Goal: Transaction & Acquisition: Purchase product/service

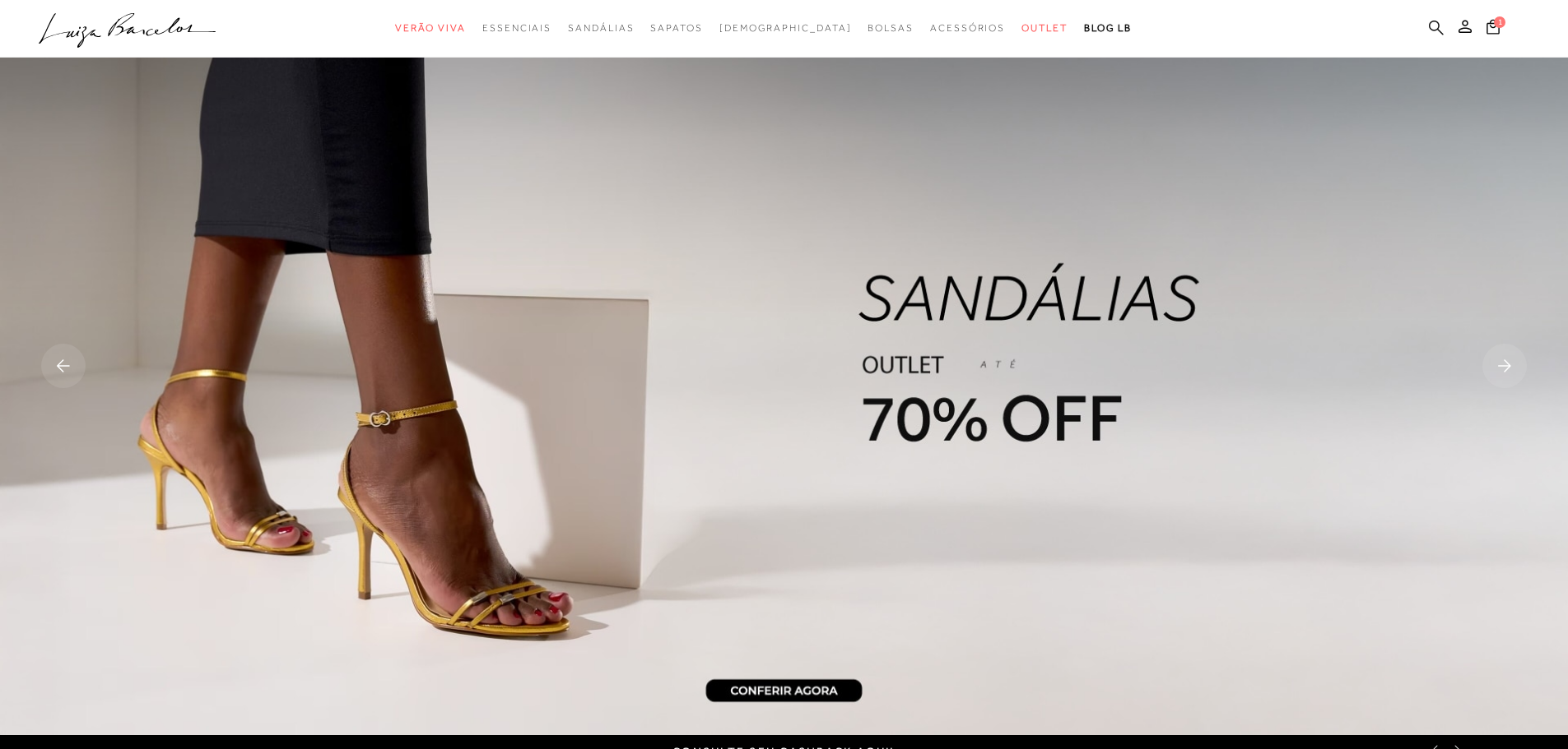
click at [1440, 24] on icon at bounding box center [1436, 27] width 15 height 16
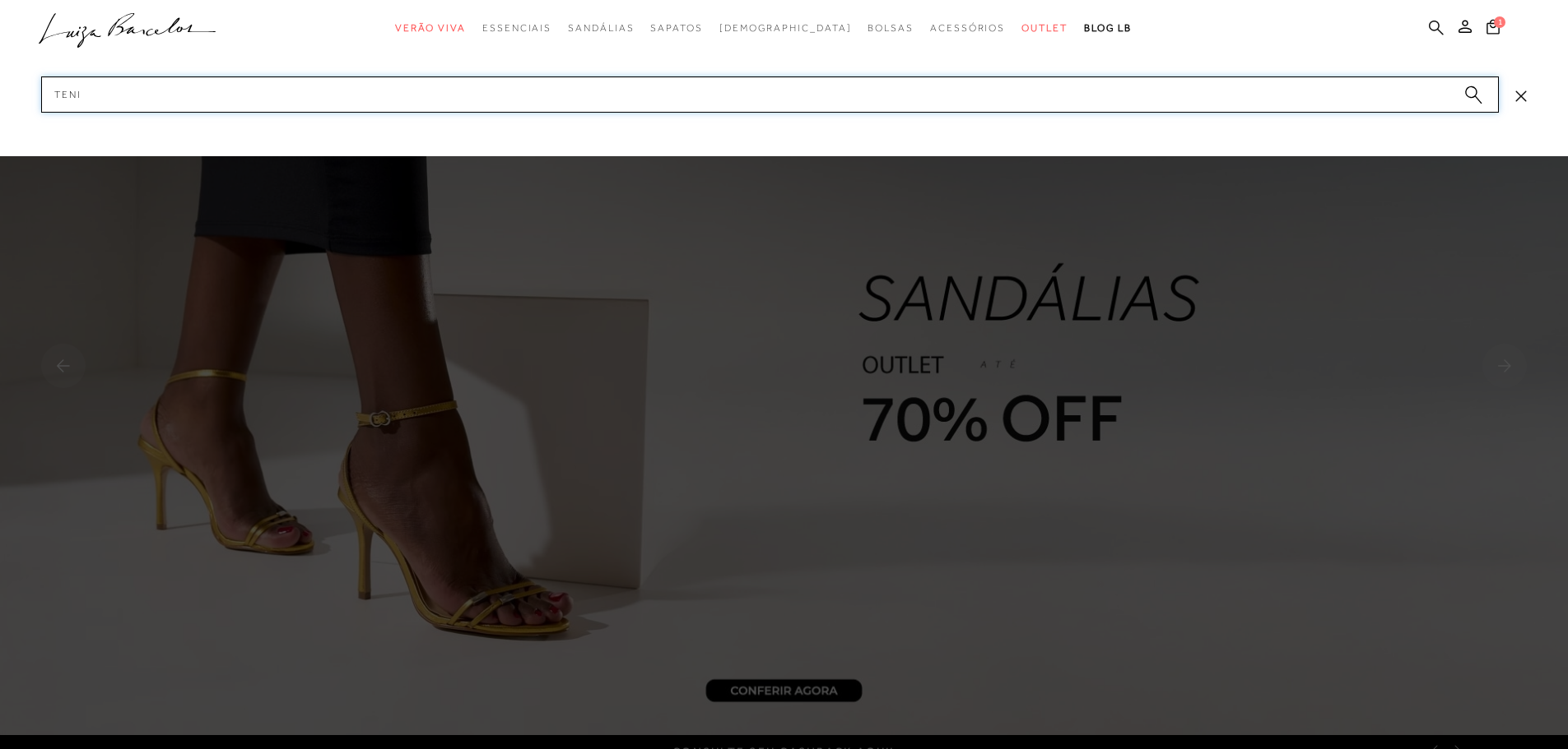
type input "tenis"
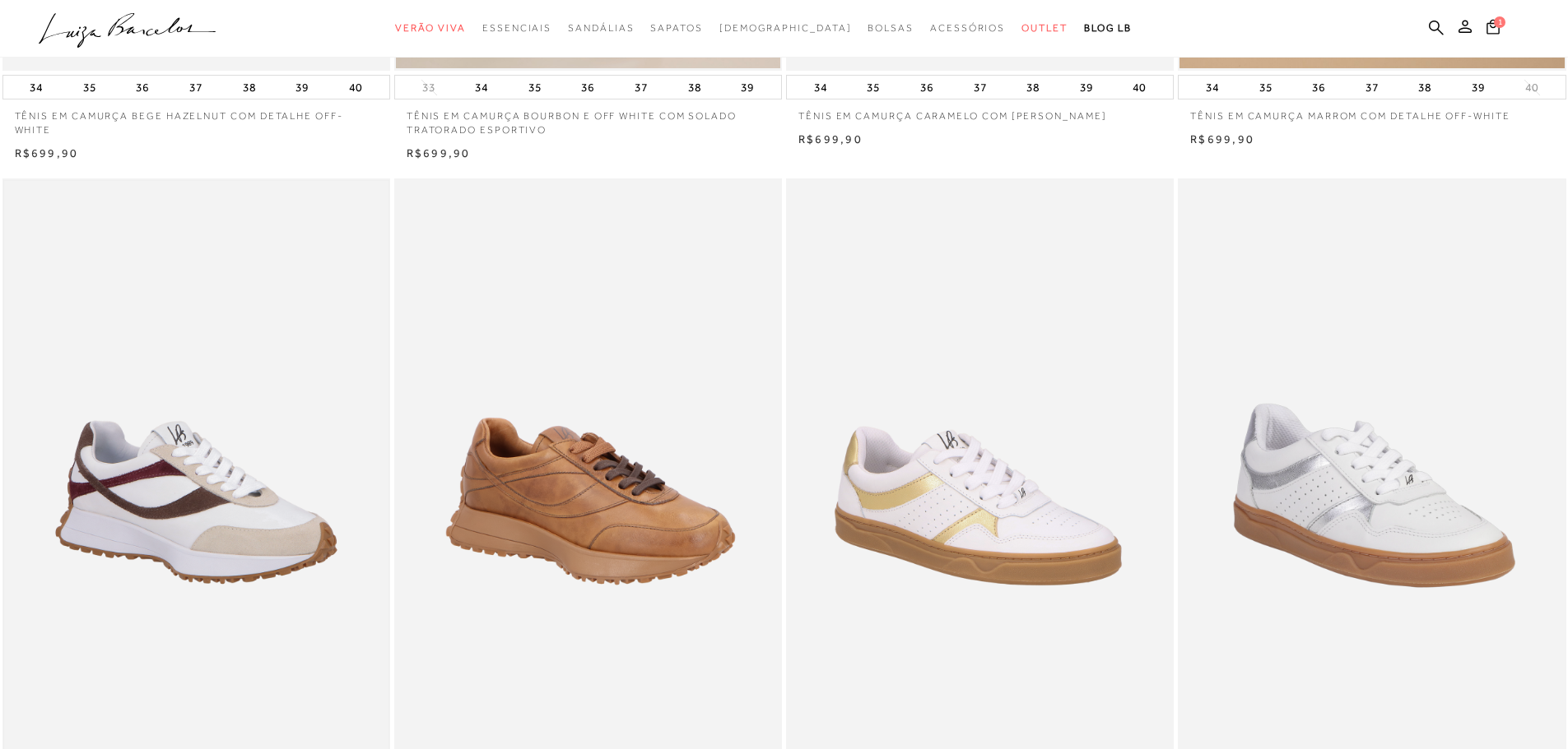
scroll to position [741, 0]
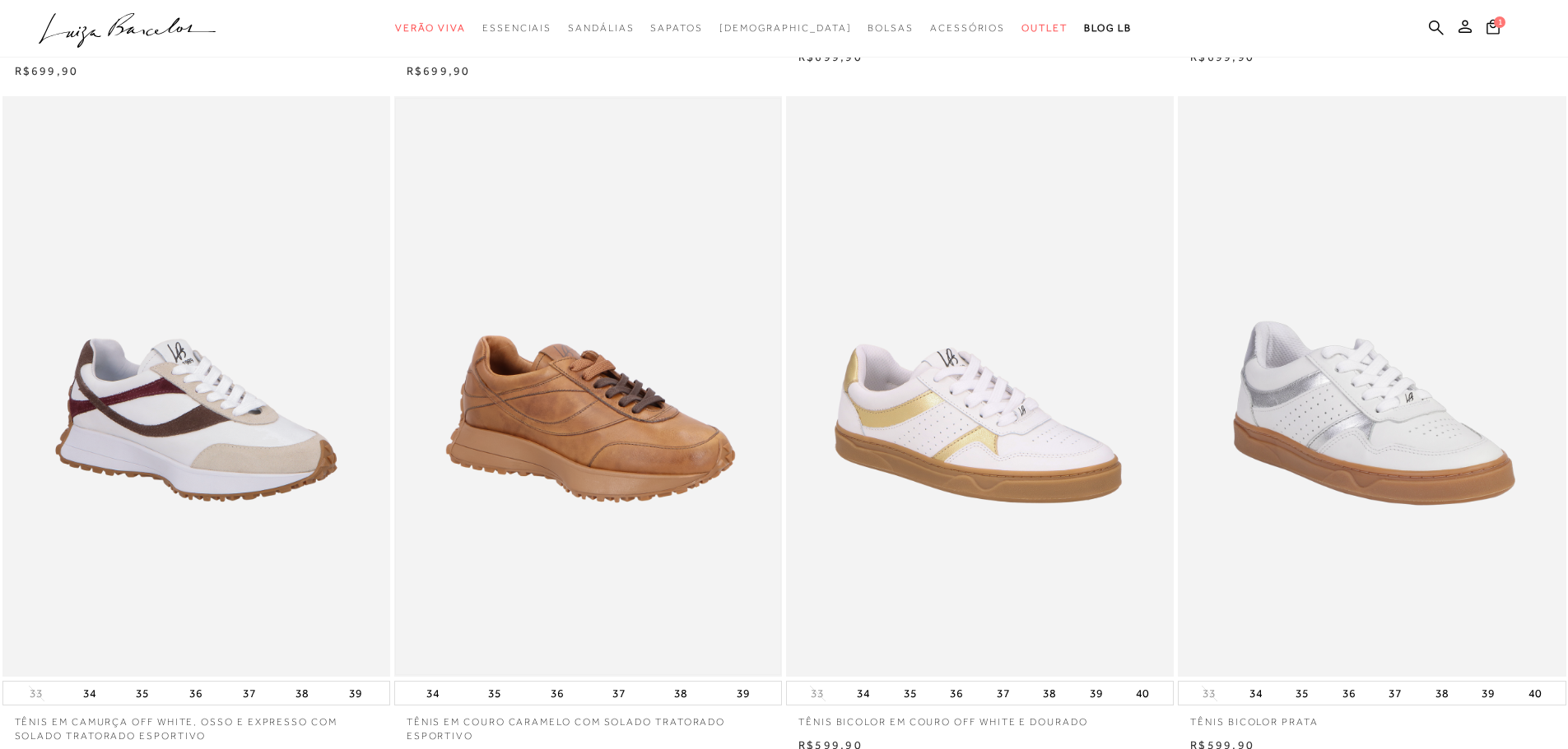
click at [616, 370] on img at bounding box center [588, 387] width 384 height 577
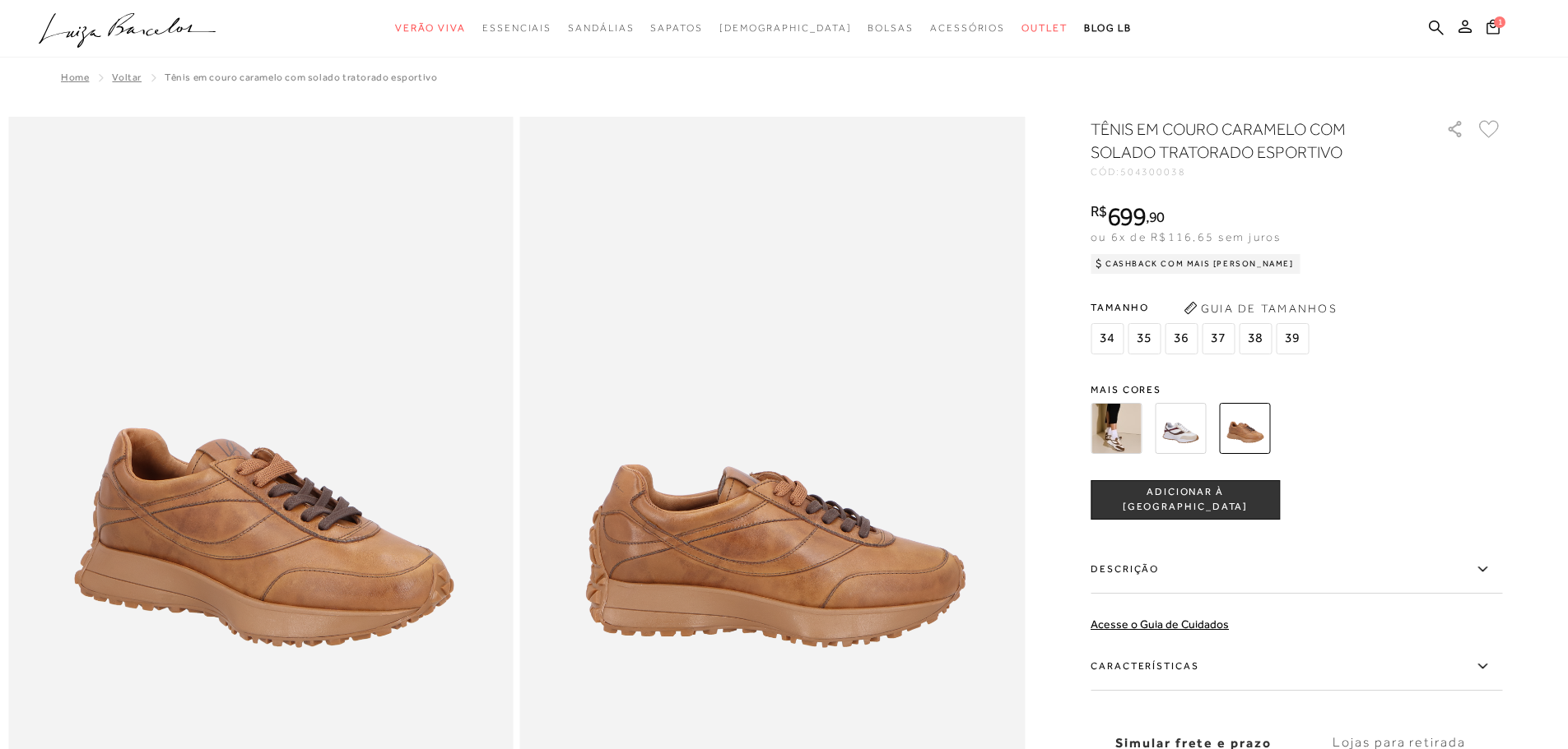
click at [1155, 169] on span "504300038" at bounding box center [1153, 171] width 66 height 11
copy span "504300038"
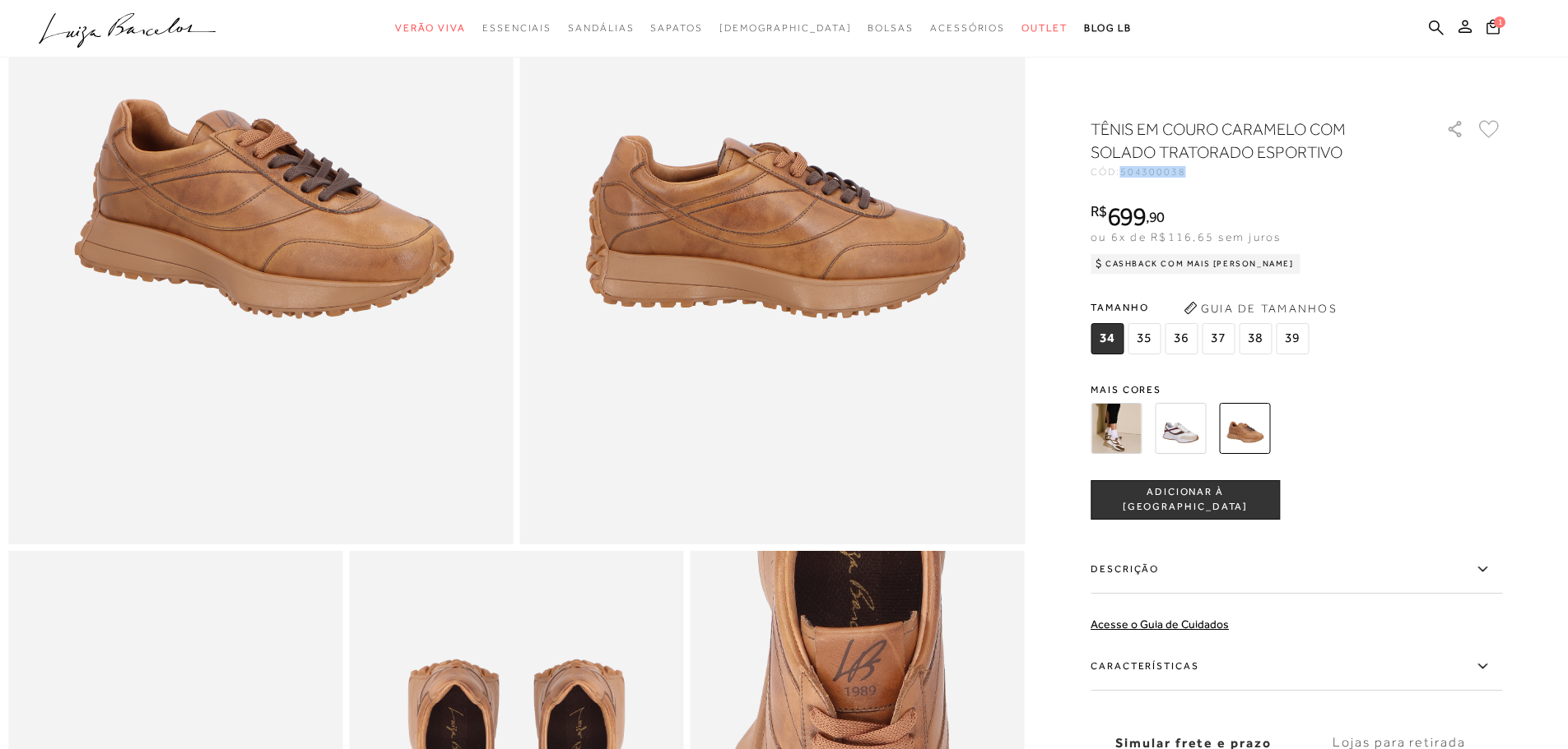
scroll to position [82, 0]
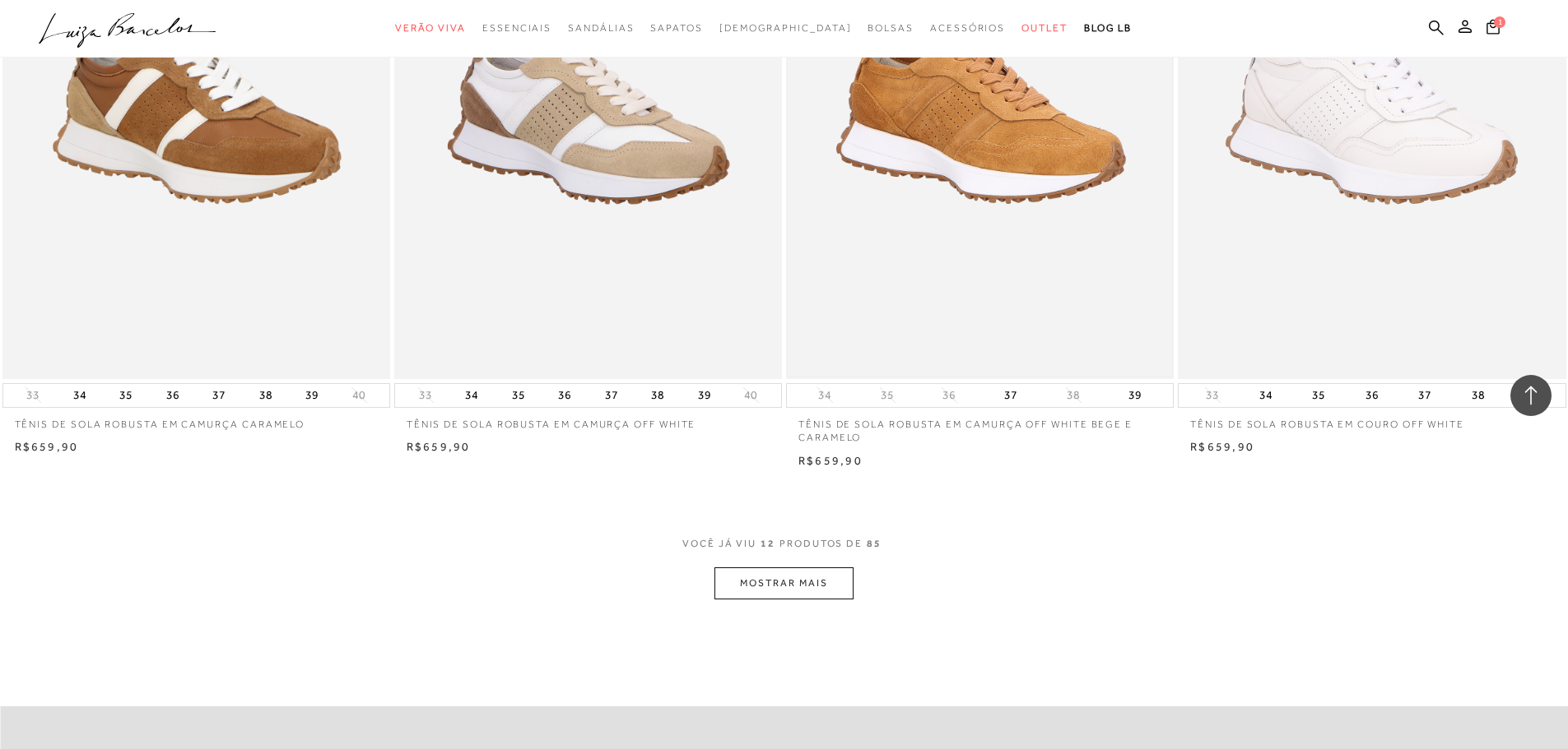
scroll to position [1810, 0]
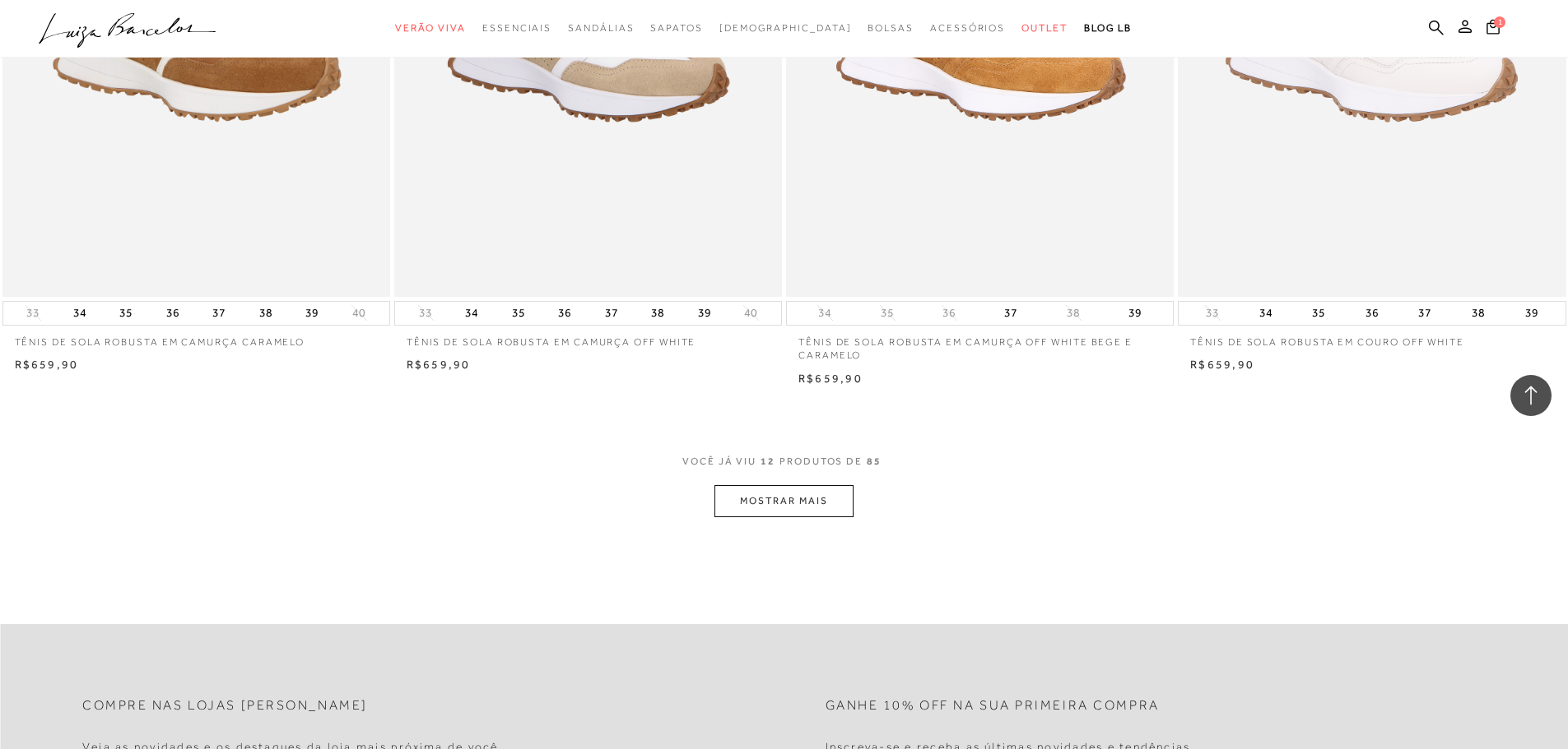
click at [802, 495] on button "MOSTRAR MAIS" at bounding box center [784, 501] width 139 height 32
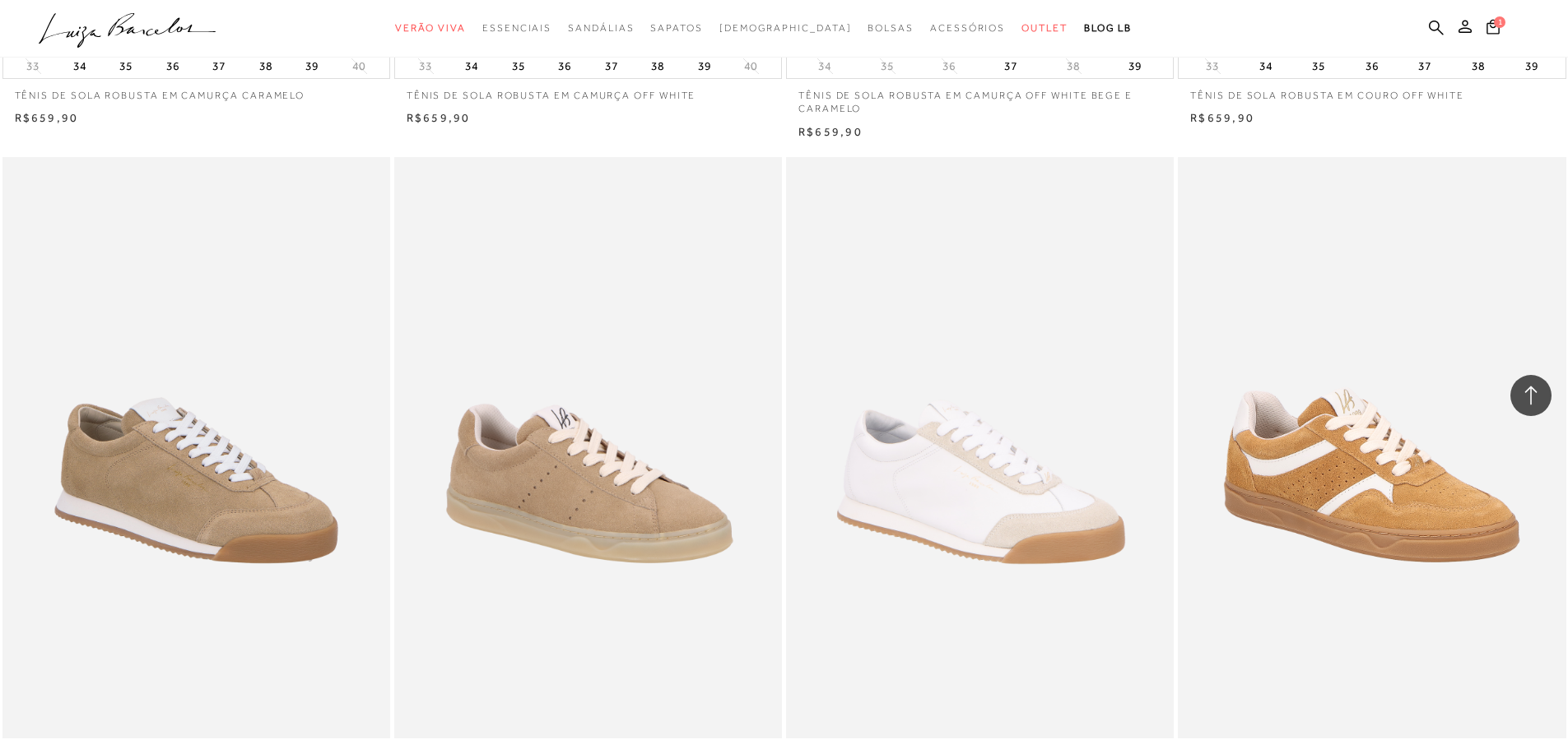
scroll to position [2138, 0]
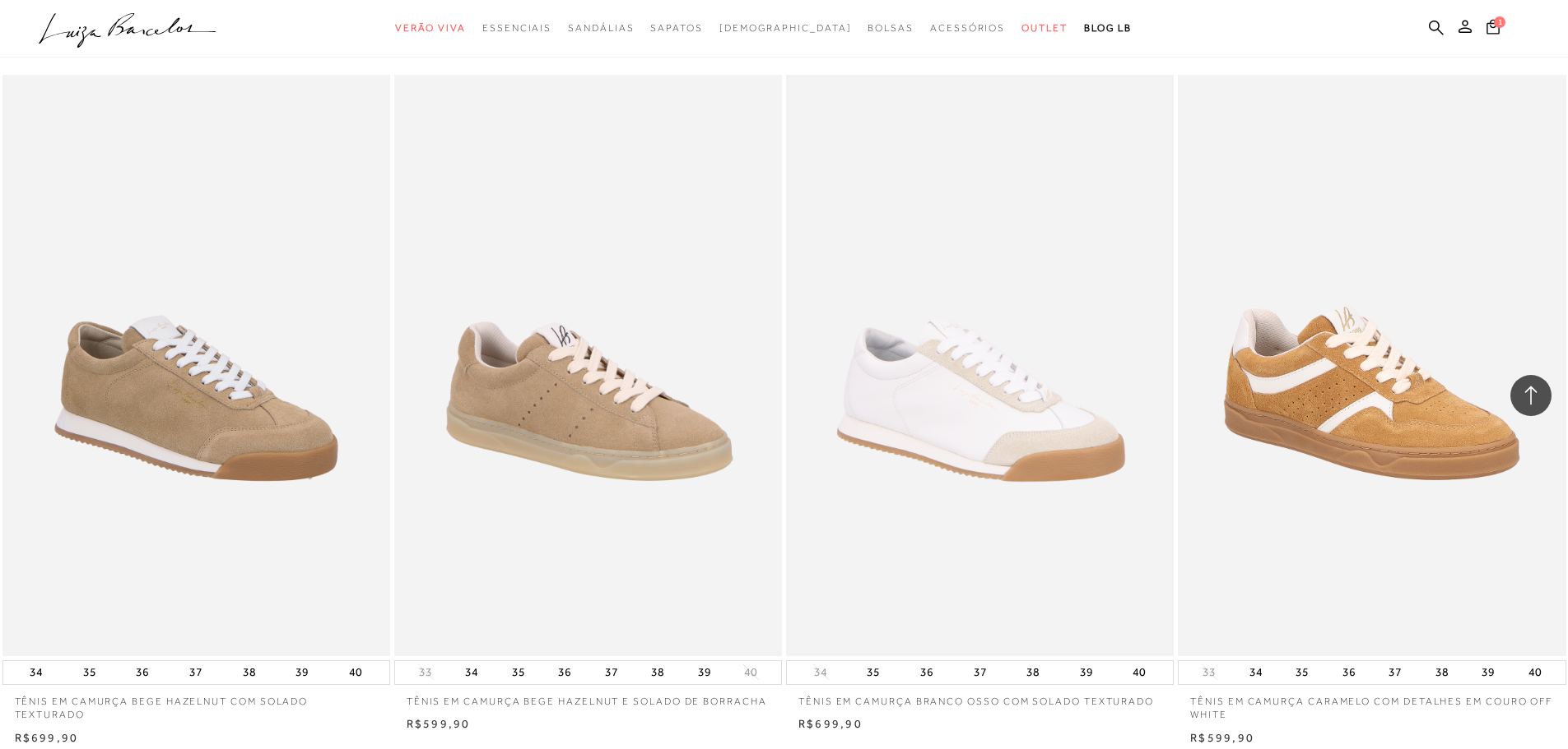
click at [961, 355] on img at bounding box center [980, 366] width 384 height 577
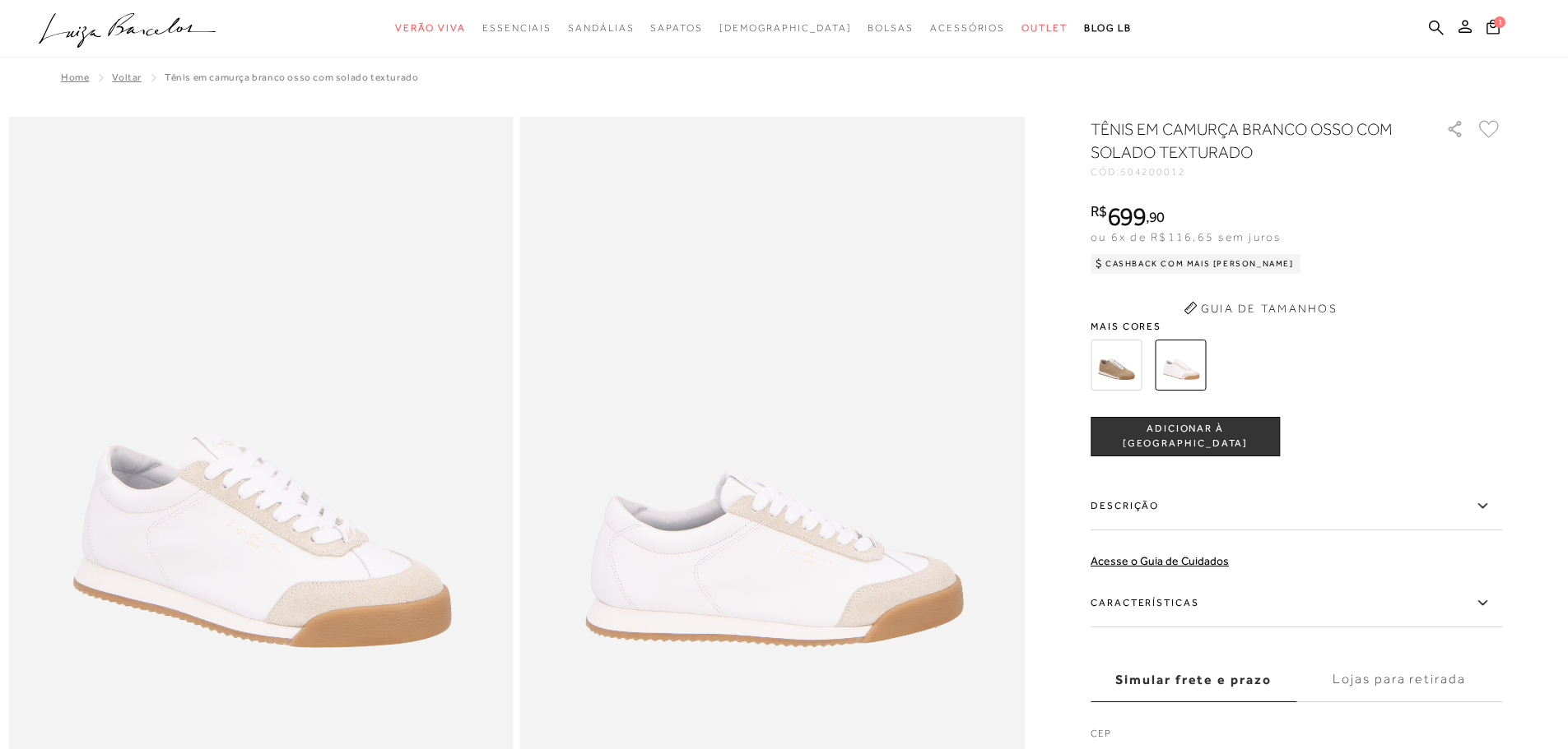
click at [1135, 369] on div "TÊNIS EM CAMURÇA BRANCO OSSO COM SOLADO TEXTURADO CÓD: 504200012 × É necessário…" at bounding box center [1295, 452] width 411 height 668
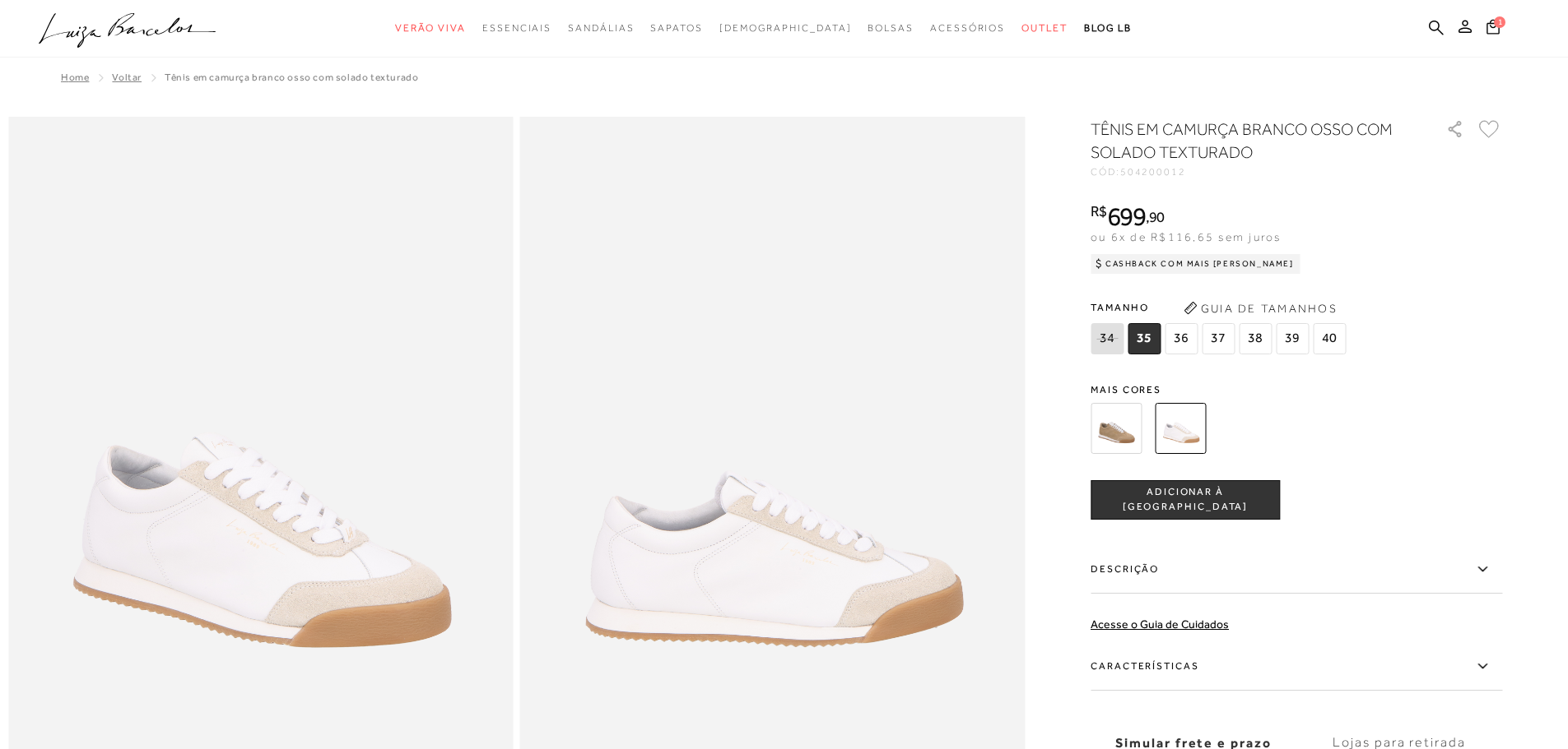
click at [1123, 414] on img at bounding box center [1116, 428] width 51 height 51
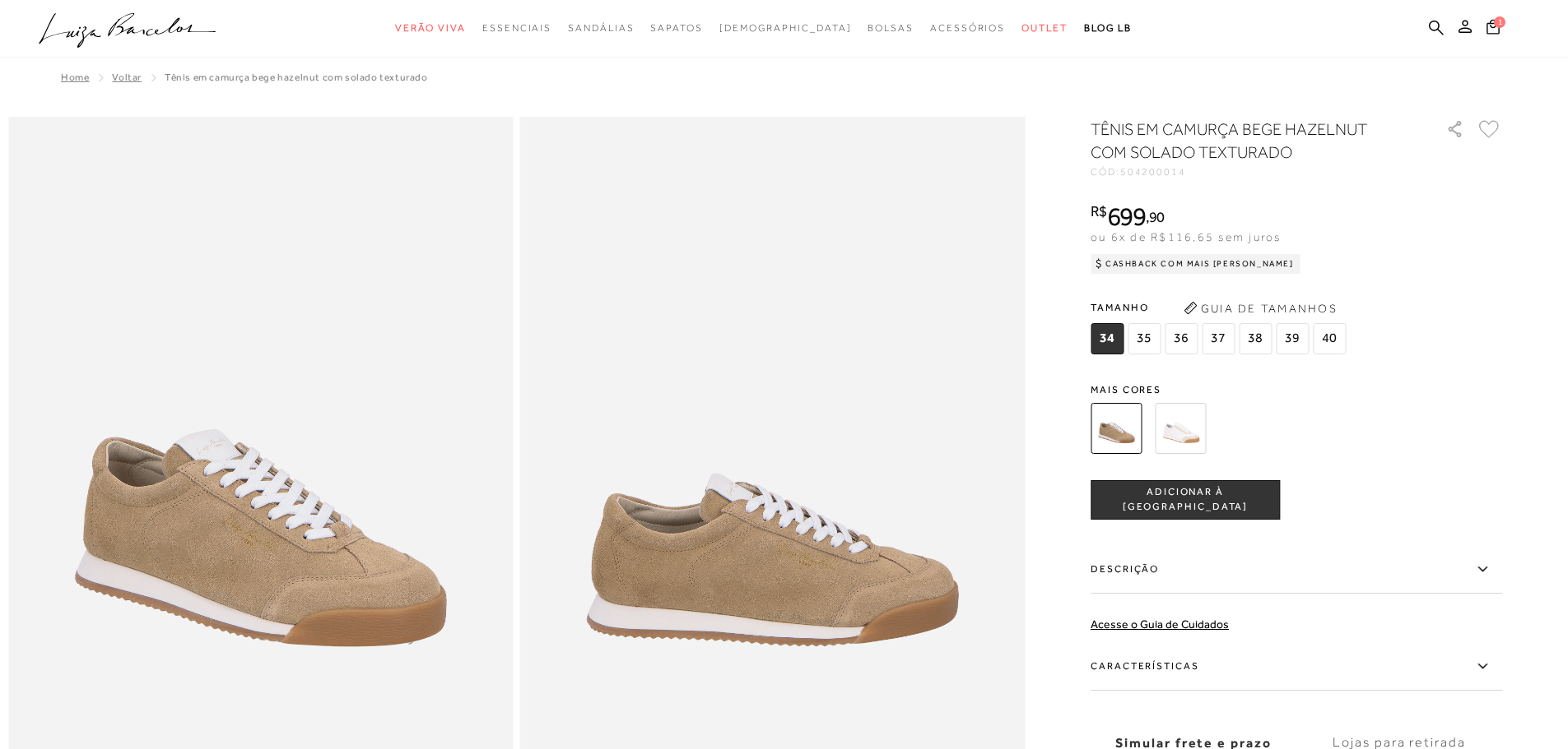
click at [1169, 172] on span "504200014" at bounding box center [1153, 171] width 66 height 11
copy span "504200014"
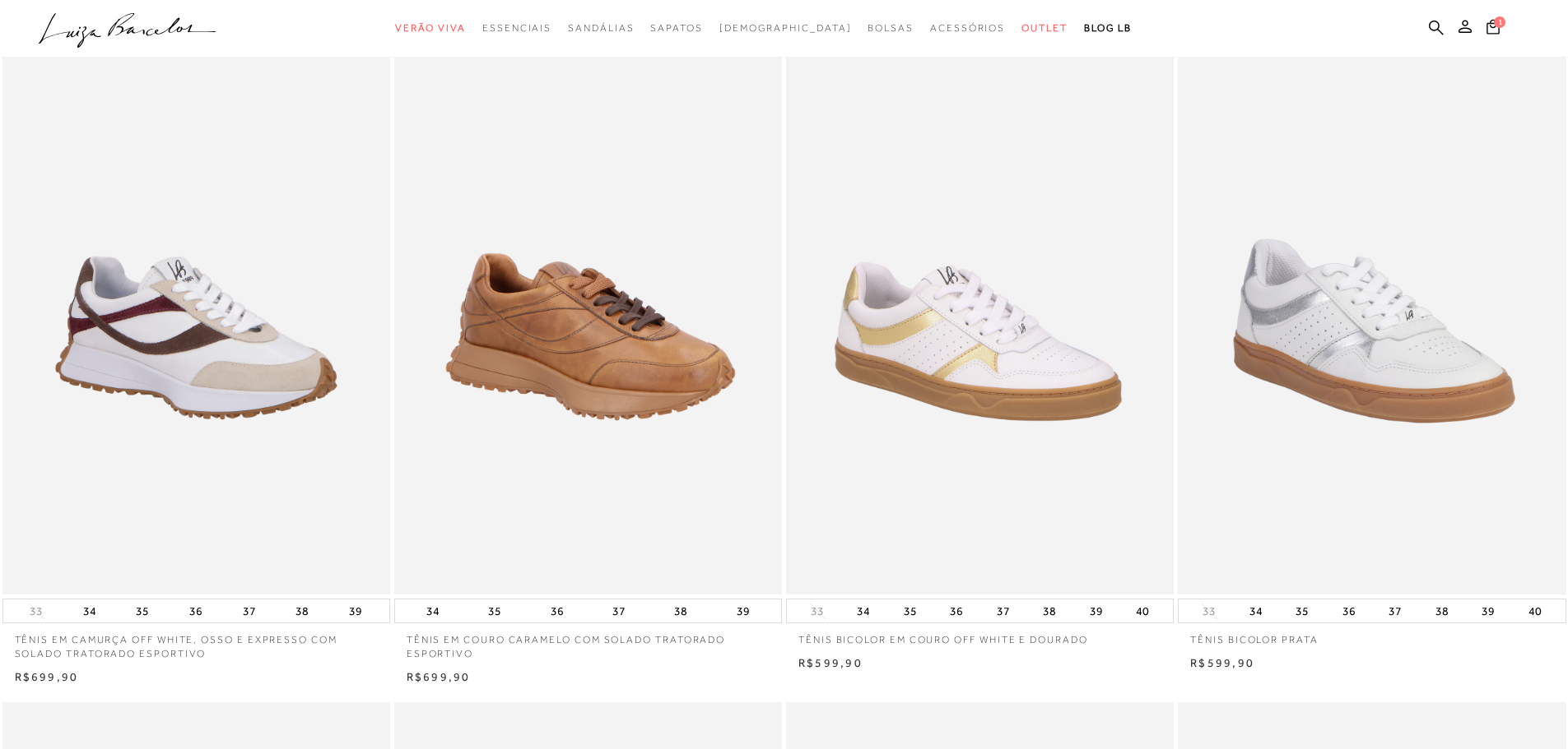
scroll to position [904, 0]
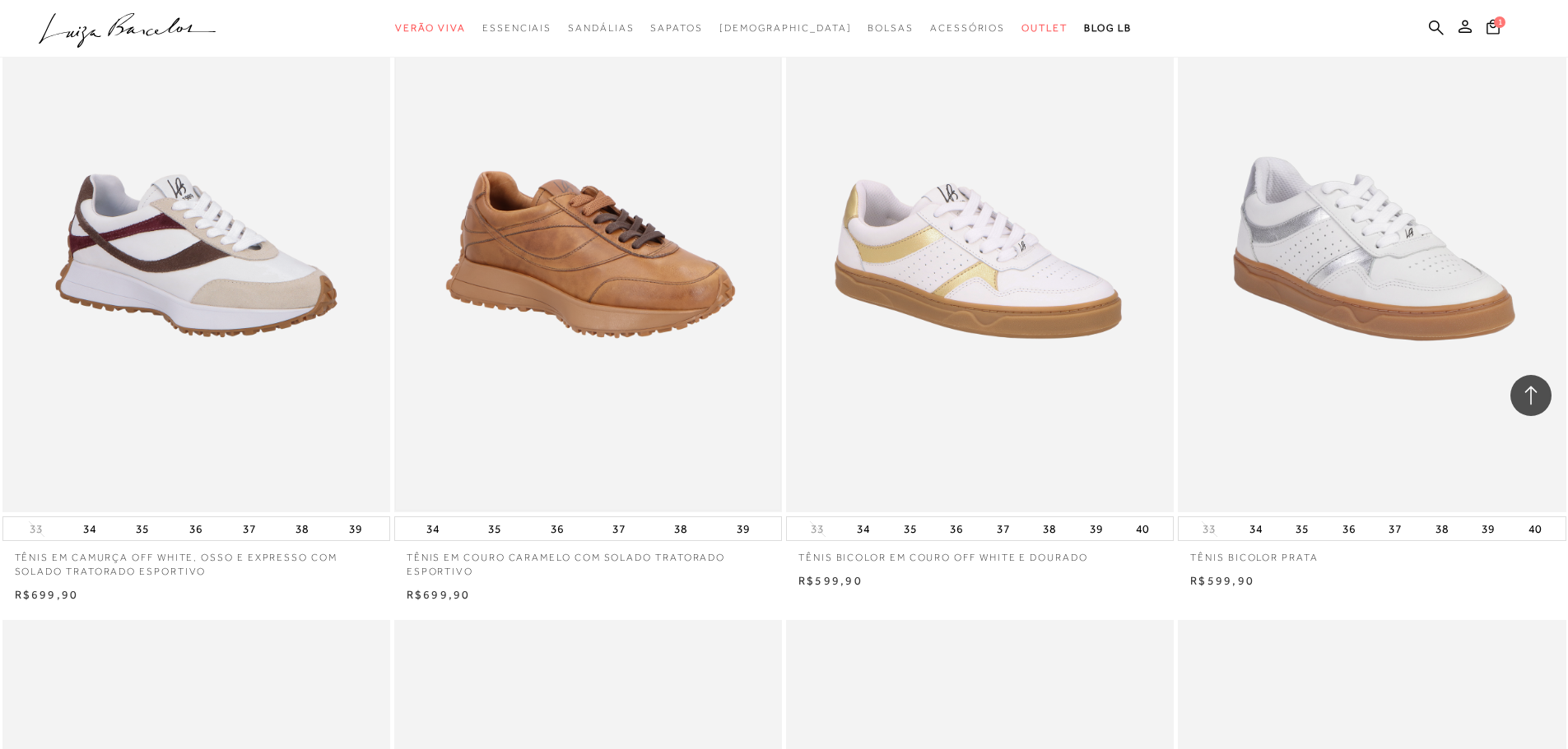
click at [584, 376] on img at bounding box center [588, 223] width 384 height 577
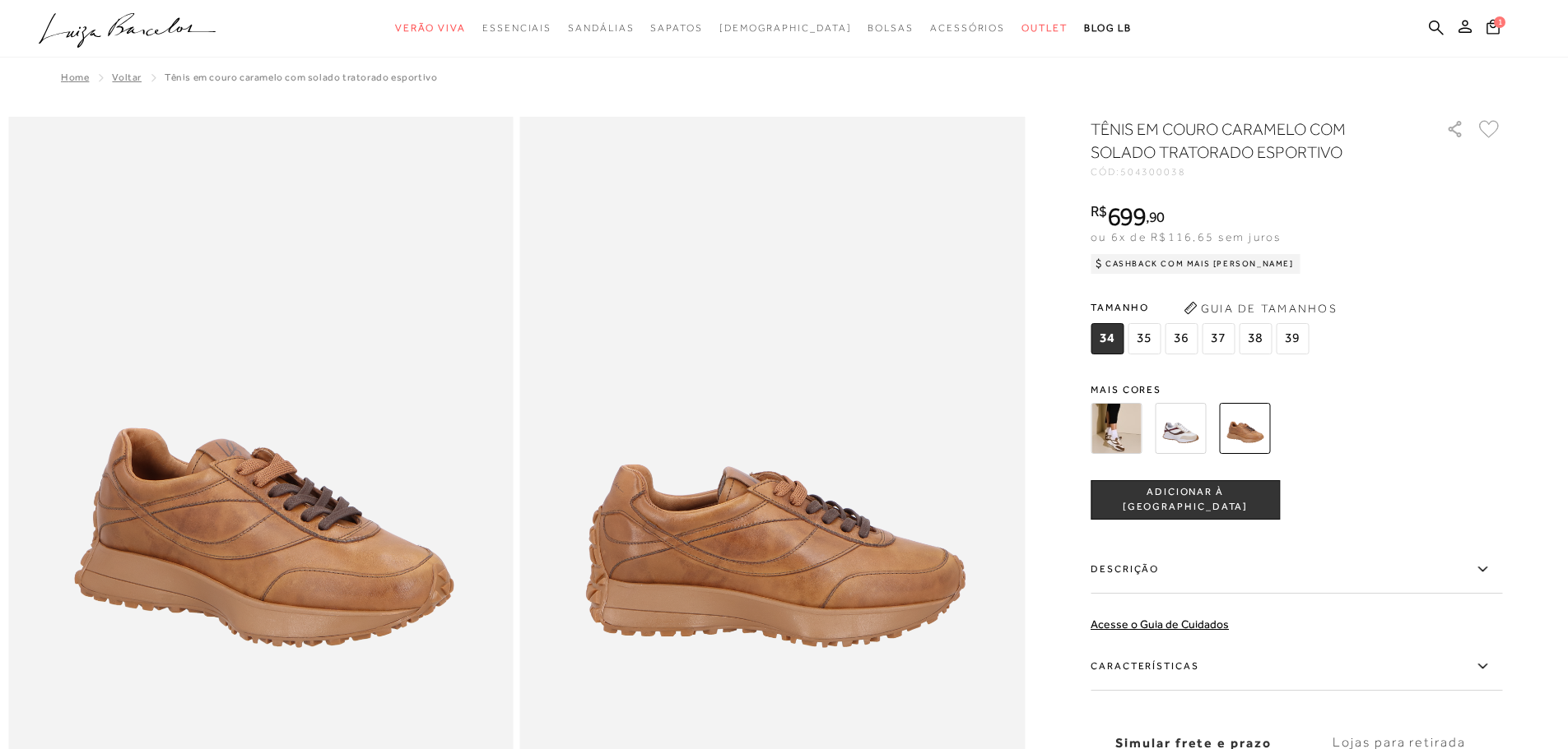
scroll to position [82, 0]
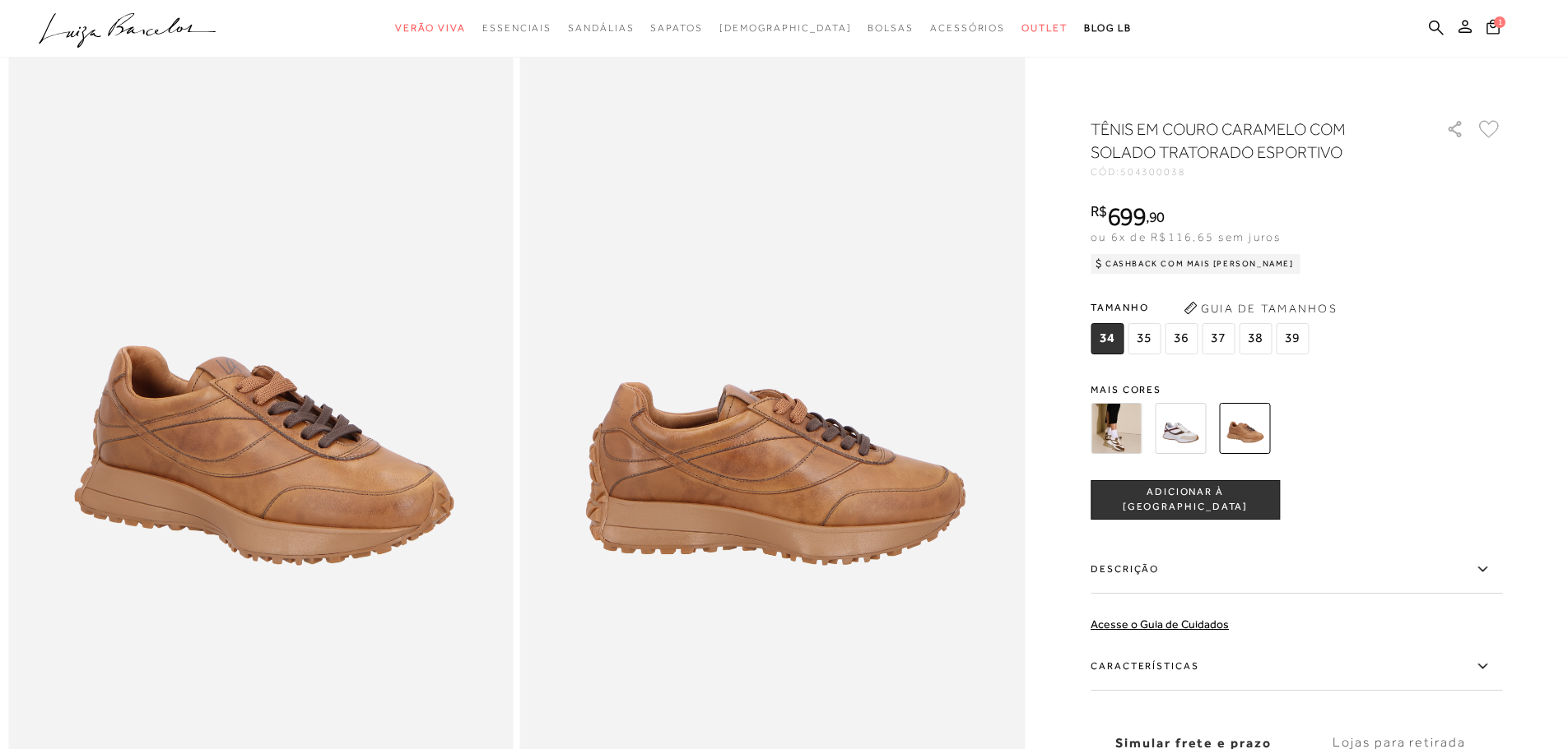
click at [1160, 172] on span "504300038" at bounding box center [1153, 171] width 66 height 11
copy span "504300038"
